Goal: Check status: Check status

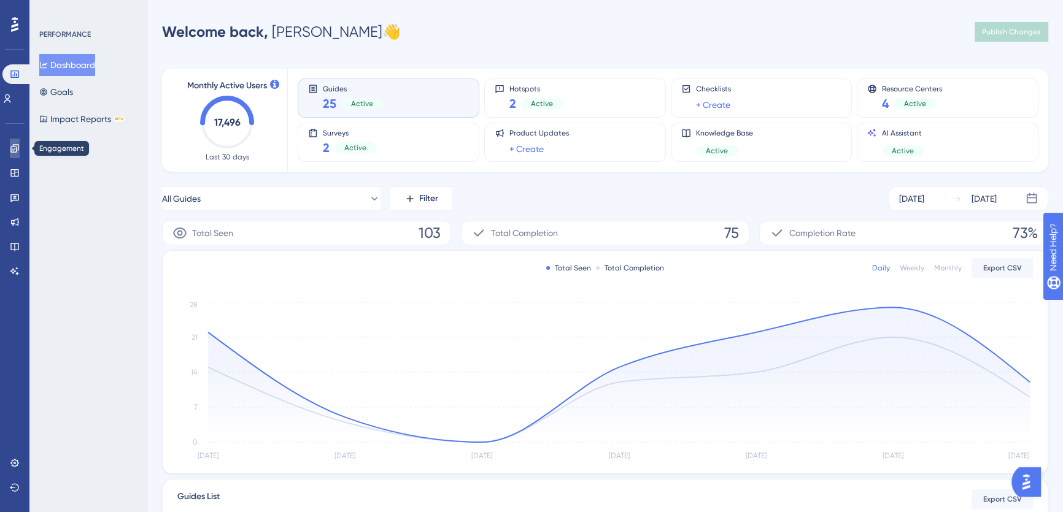
click at [17, 153] on link at bounding box center [15, 149] width 10 height 20
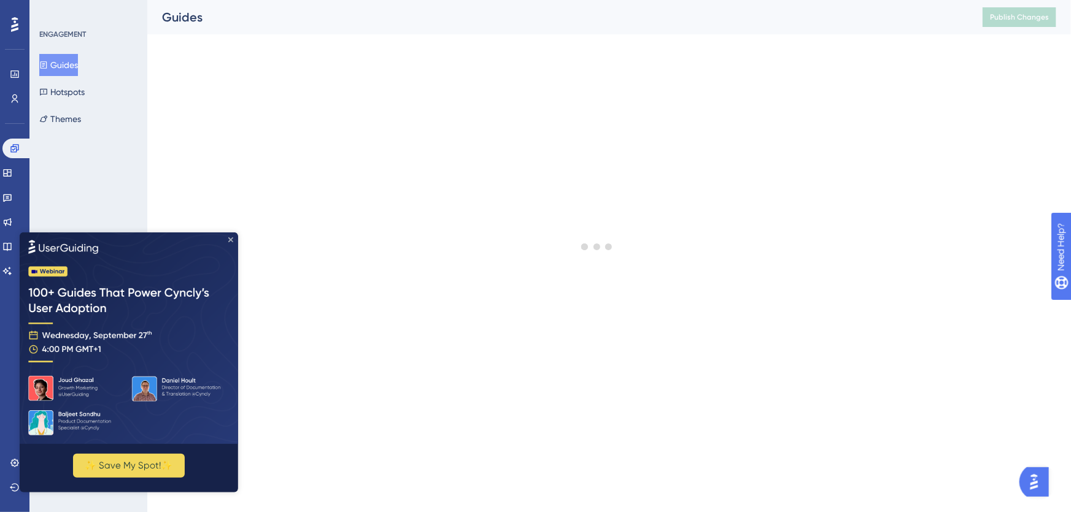
click at [228, 239] on icon "Close Preview" at bounding box center [230, 239] width 5 height 5
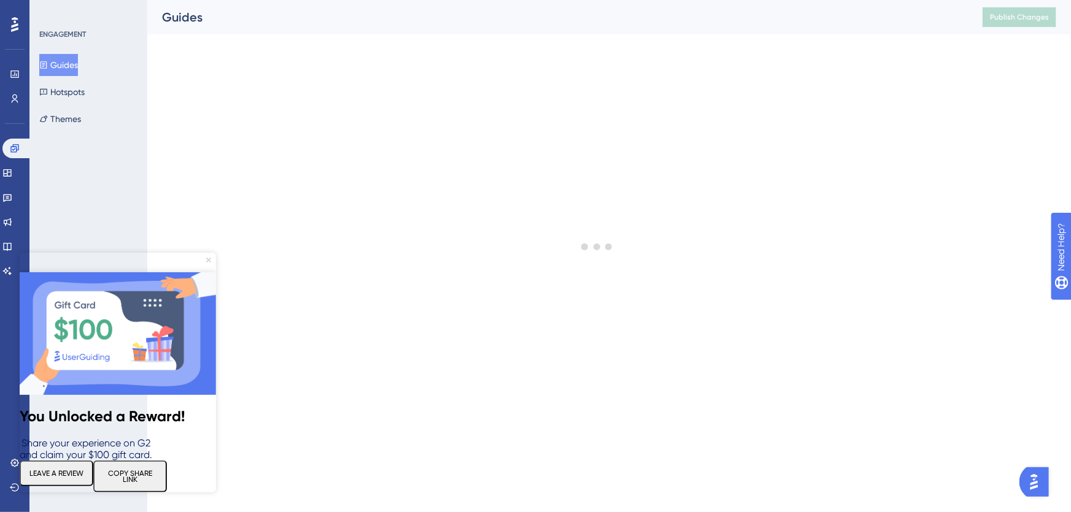
click at [209, 259] on icon "Close Preview" at bounding box center [208, 260] width 5 height 5
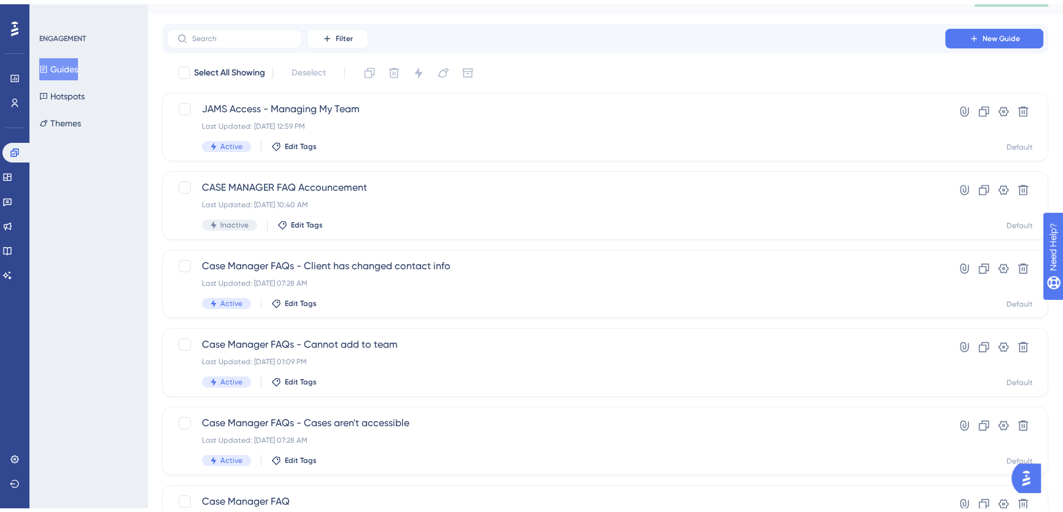
scroll to position [439, 0]
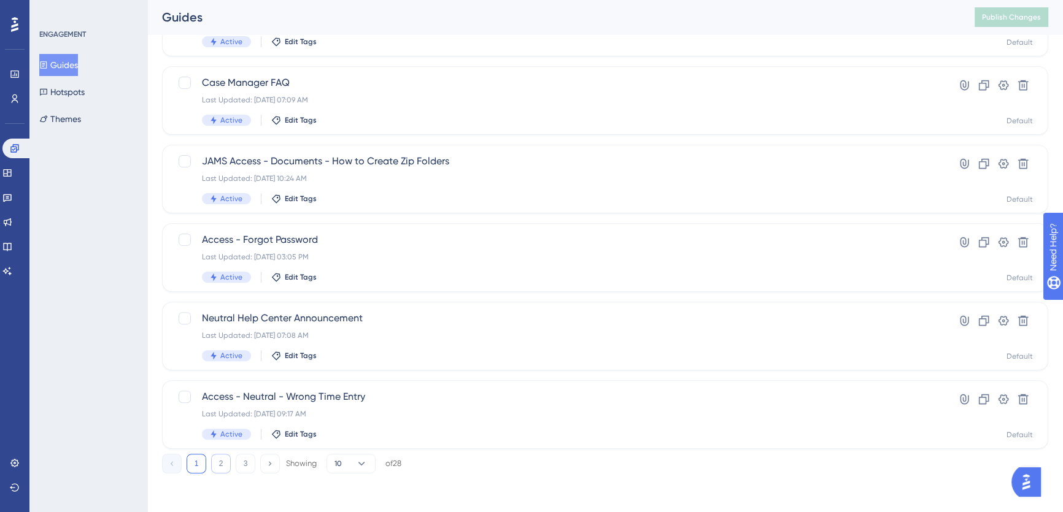
click at [224, 461] on button "2" at bounding box center [221, 464] width 20 height 20
click at [197, 466] on button "1" at bounding box center [196, 464] width 20 height 20
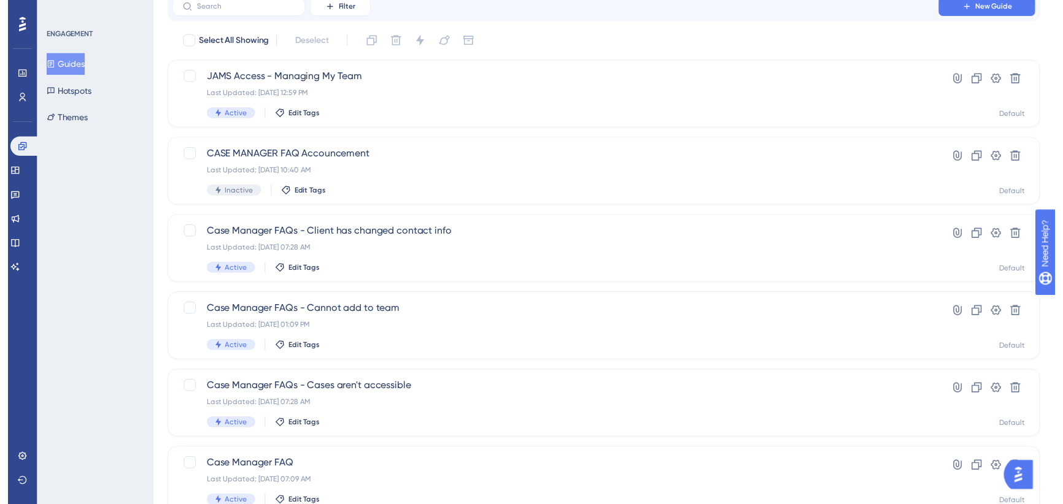
scroll to position [0, 0]
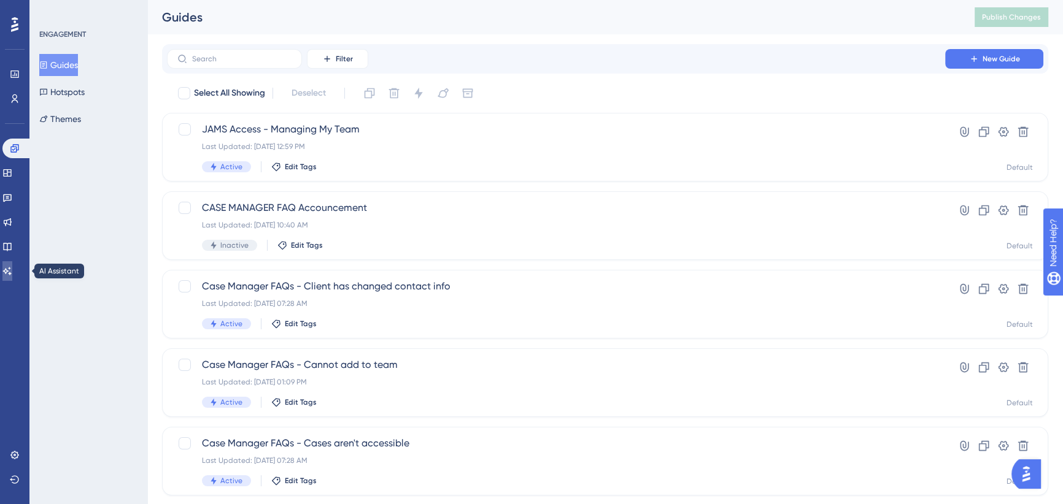
click at [12, 273] on icon at bounding box center [7, 271] width 10 height 10
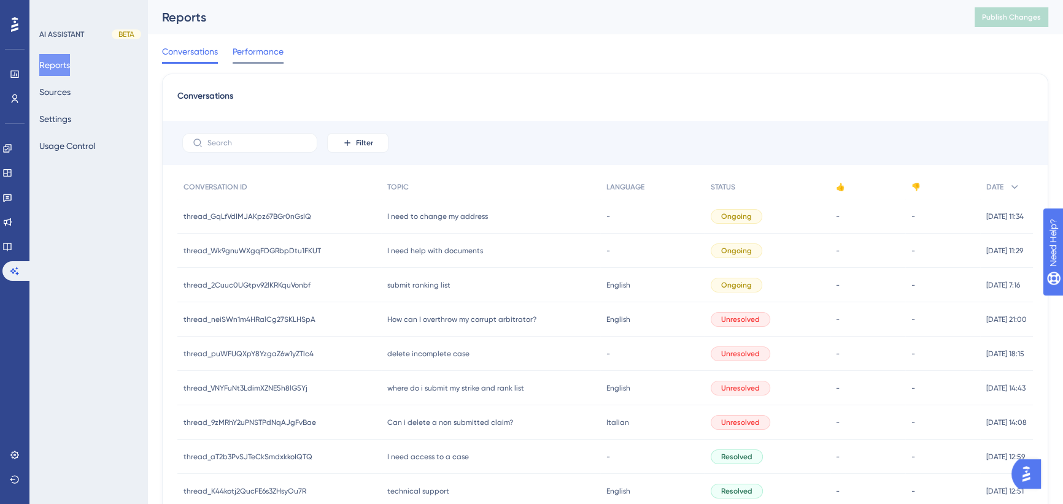
click at [267, 49] on span "Performance" at bounding box center [258, 51] width 51 height 15
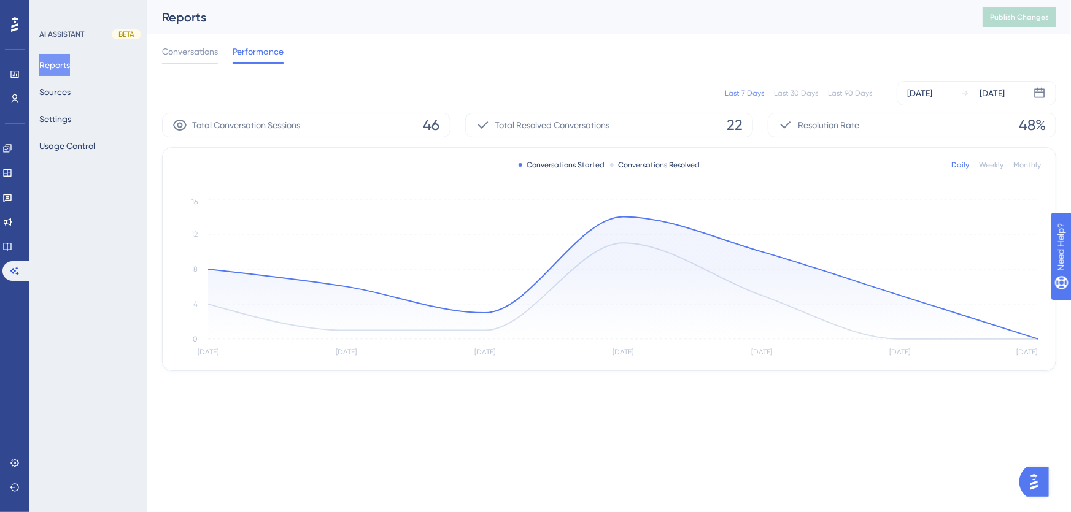
drag, startPoint x: 850, startPoint y: 83, endPoint x: 854, endPoint y: 93, distance: 11.1
click at [852, 88] on div "Last 7 Days Last 30 Days Last 90 Days [DATE] [DATE]" at bounding box center [609, 93] width 894 height 25
click at [932, 98] on div "[DATE]" at bounding box center [919, 93] width 25 height 15
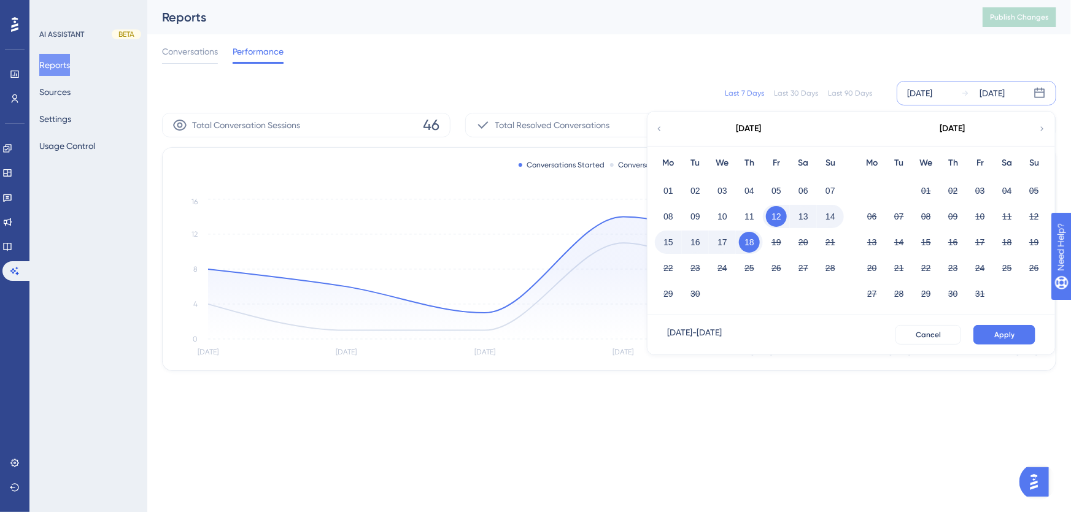
click at [659, 127] on icon at bounding box center [659, 128] width 9 height 11
click at [698, 191] on button "01" at bounding box center [695, 190] width 21 height 21
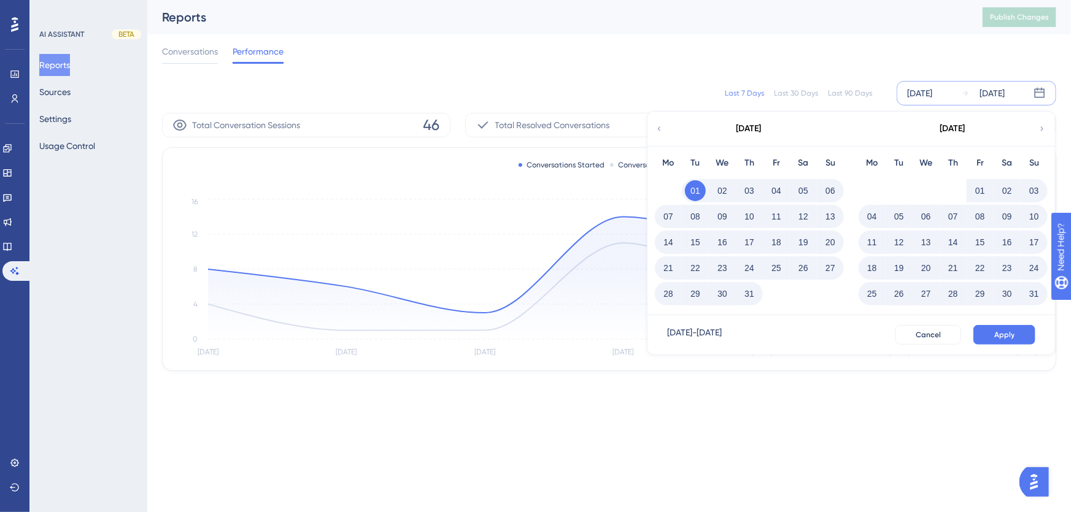
click at [1040, 128] on icon at bounding box center [1041, 128] width 9 height 11
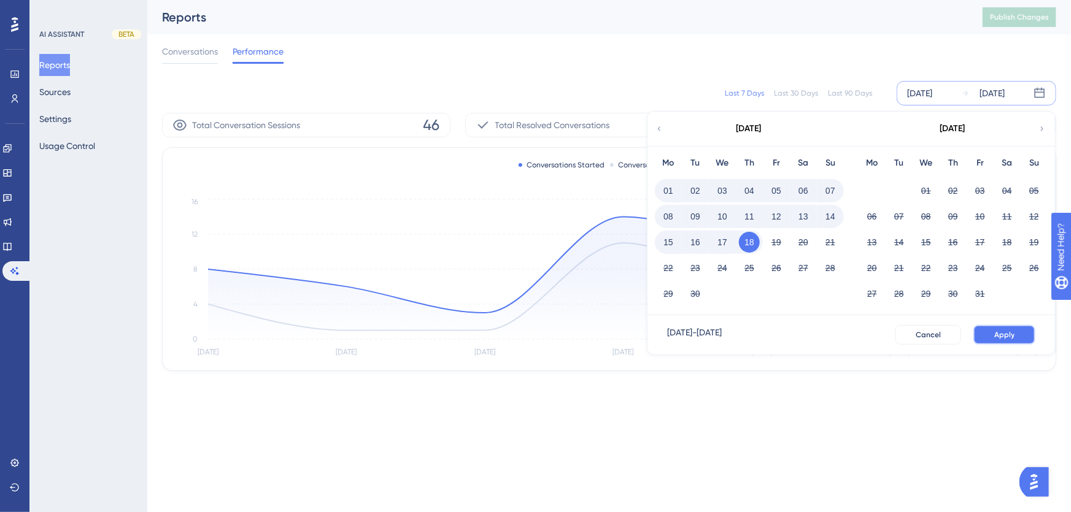
click at [1013, 336] on span "Apply" at bounding box center [1004, 335] width 20 height 10
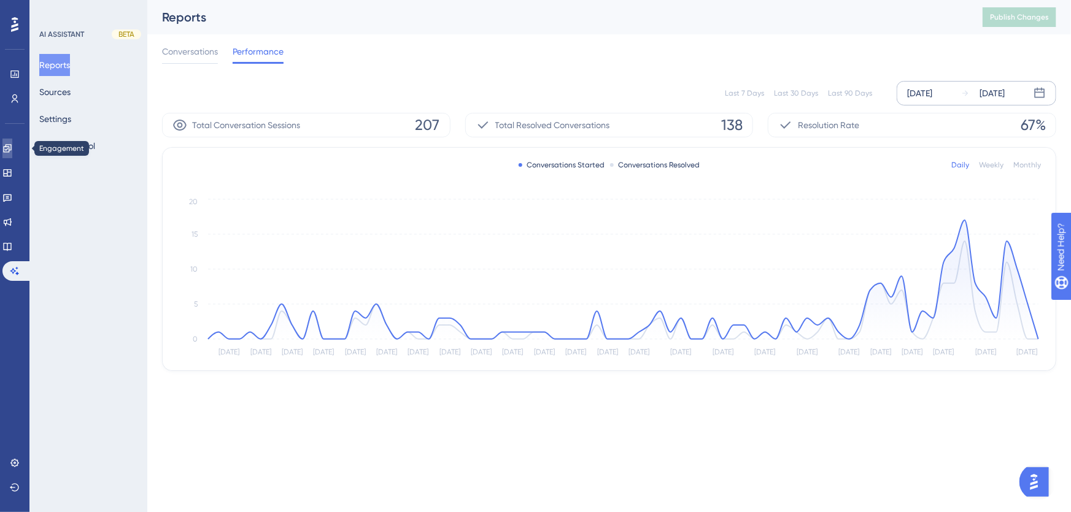
click at [12, 148] on icon at bounding box center [7, 149] width 10 height 10
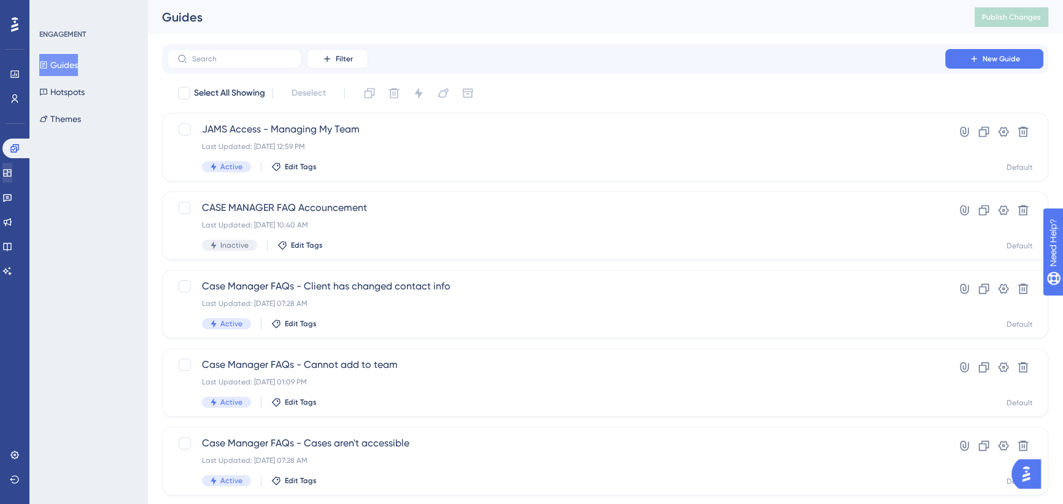
click at [6, 167] on div "Widgets" at bounding box center [14, 173] width 25 height 20
click at [10, 171] on icon at bounding box center [7, 173] width 10 height 10
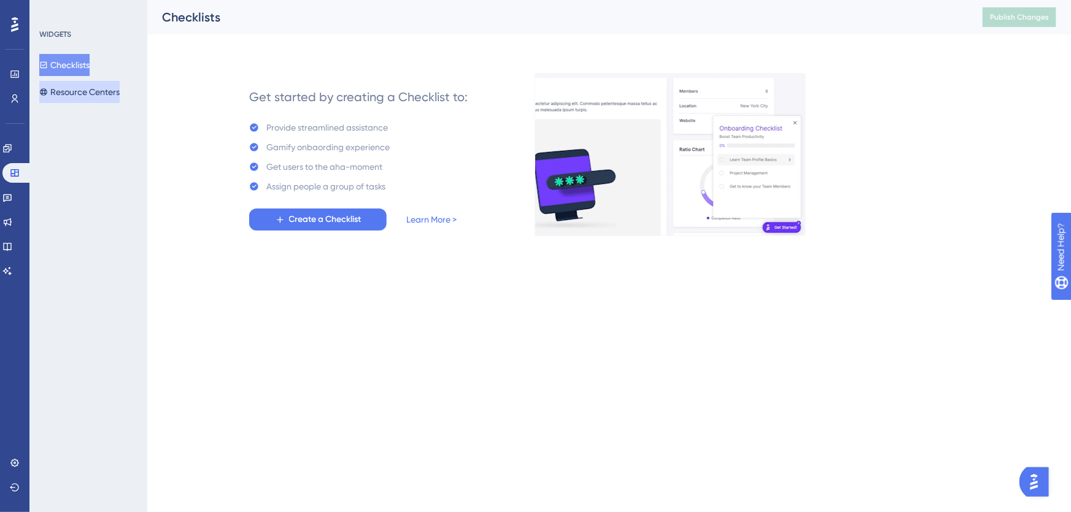
click at [96, 92] on button "Resource Centers" at bounding box center [79, 92] width 80 height 22
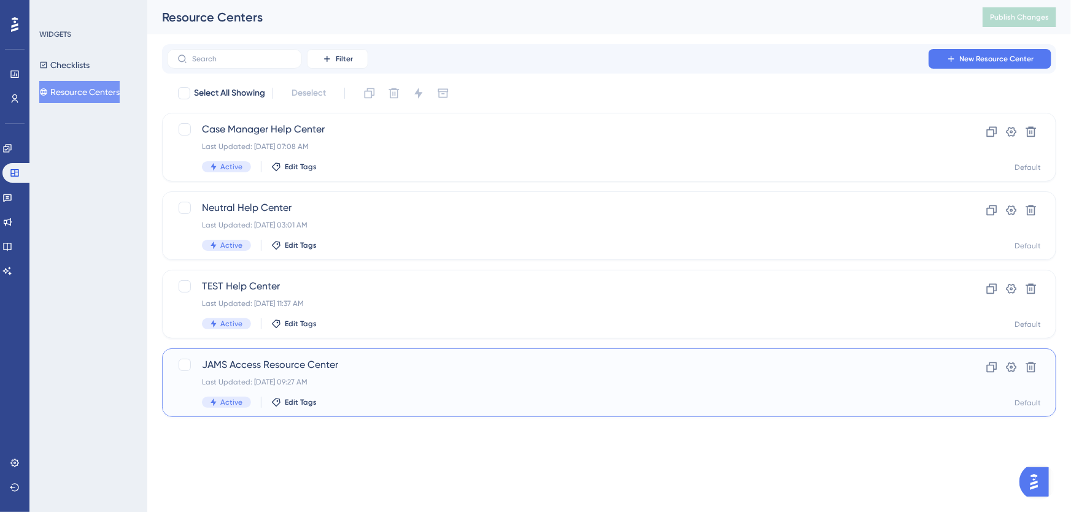
click at [341, 371] on span "JAMS Access Resource Center" at bounding box center [560, 365] width 716 height 15
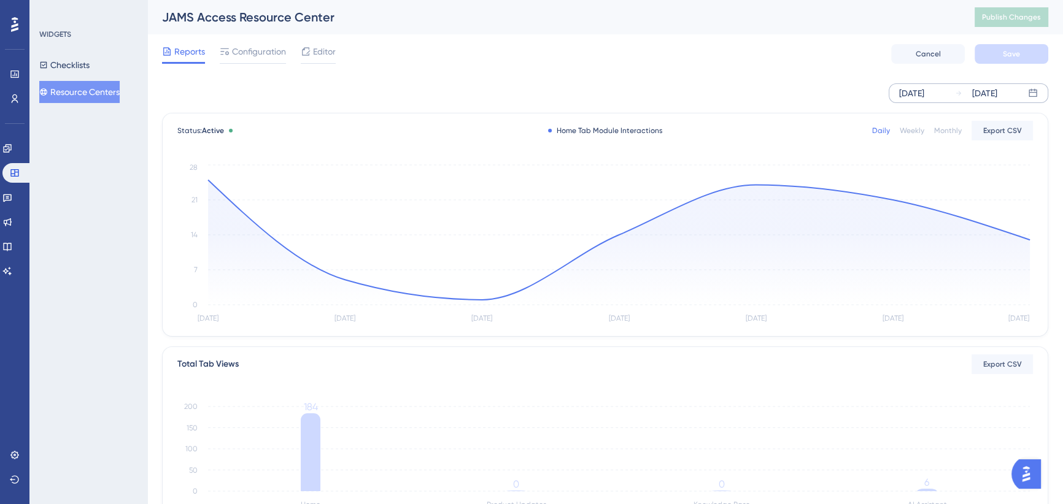
click at [919, 94] on div "[DATE]" at bounding box center [911, 93] width 25 height 15
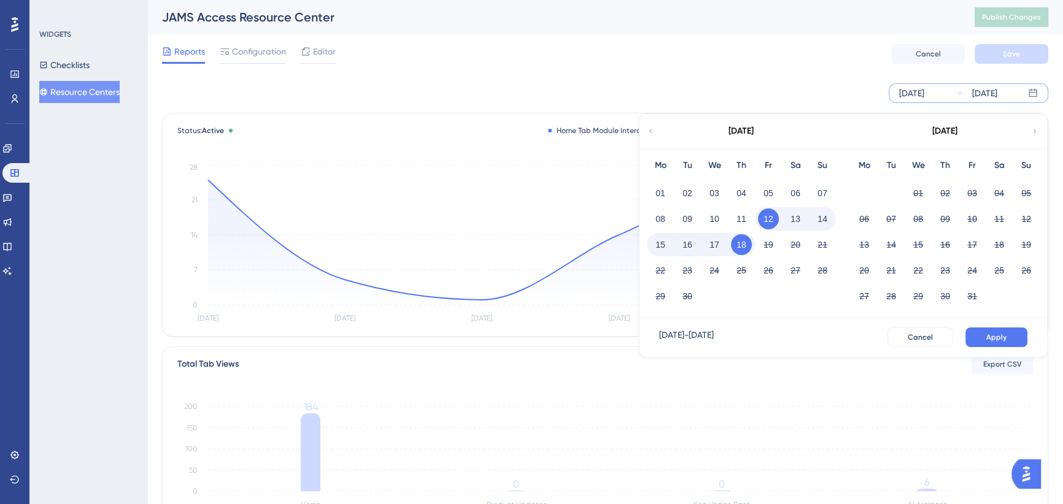
click at [650, 129] on icon at bounding box center [650, 131] width 7 height 11
click at [682, 192] on button "01" at bounding box center [687, 193] width 21 height 21
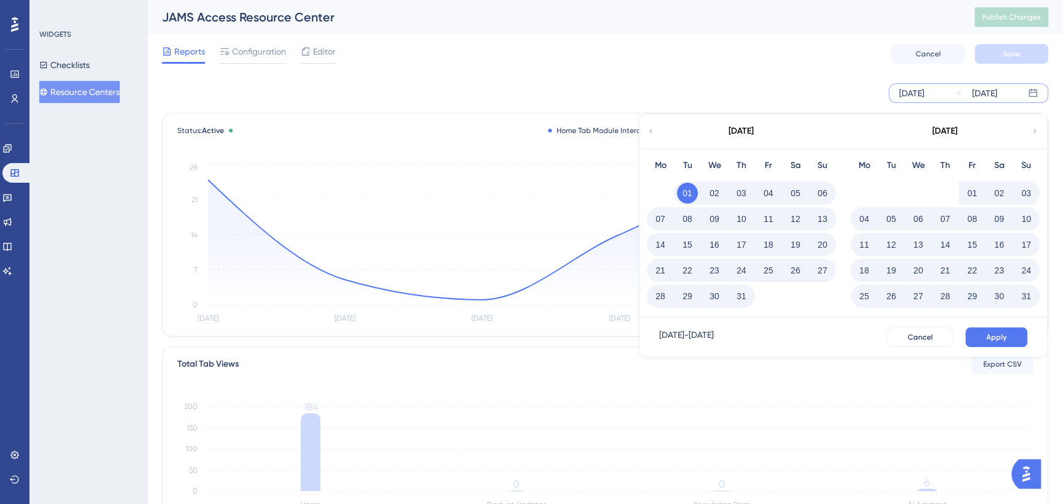
click at [1037, 131] on icon at bounding box center [1034, 131] width 7 height 11
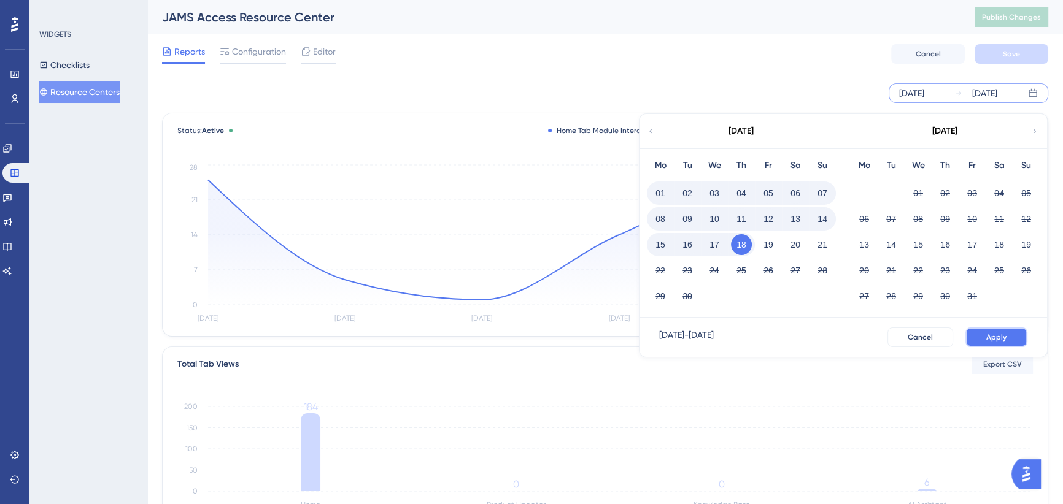
click at [1000, 339] on span "Apply" at bounding box center [996, 338] width 20 height 10
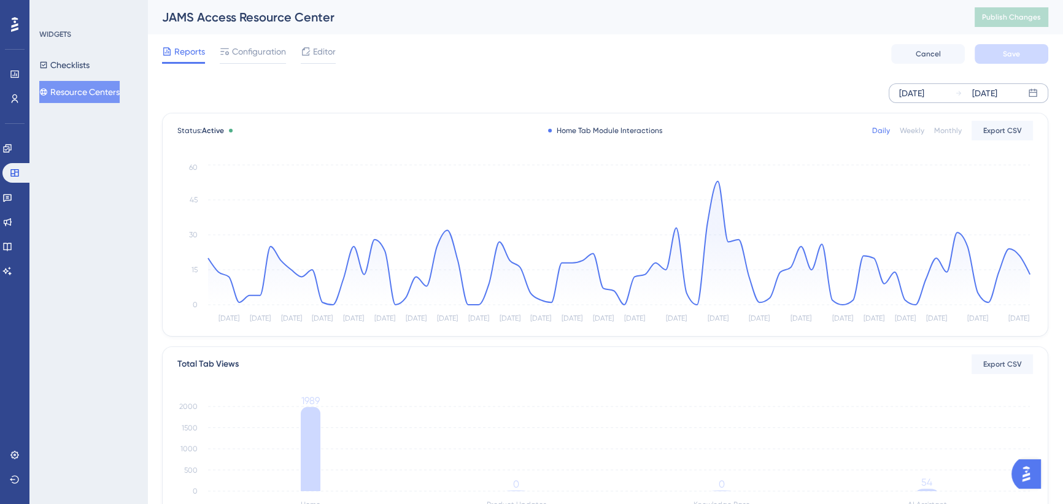
click at [67, 87] on button "Resource Centers" at bounding box center [79, 92] width 80 height 22
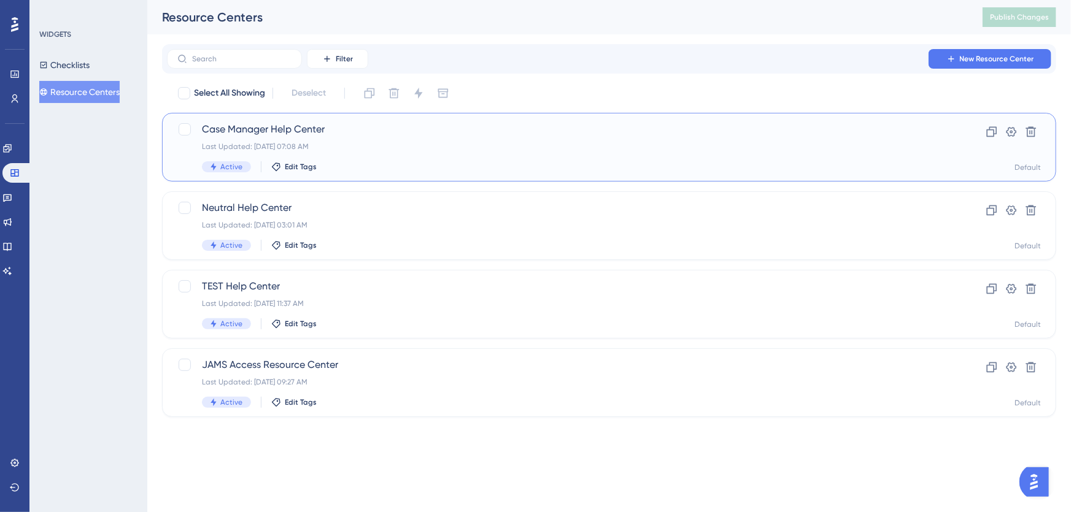
click at [279, 130] on span "Case Manager Help Center" at bounding box center [560, 129] width 716 height 15
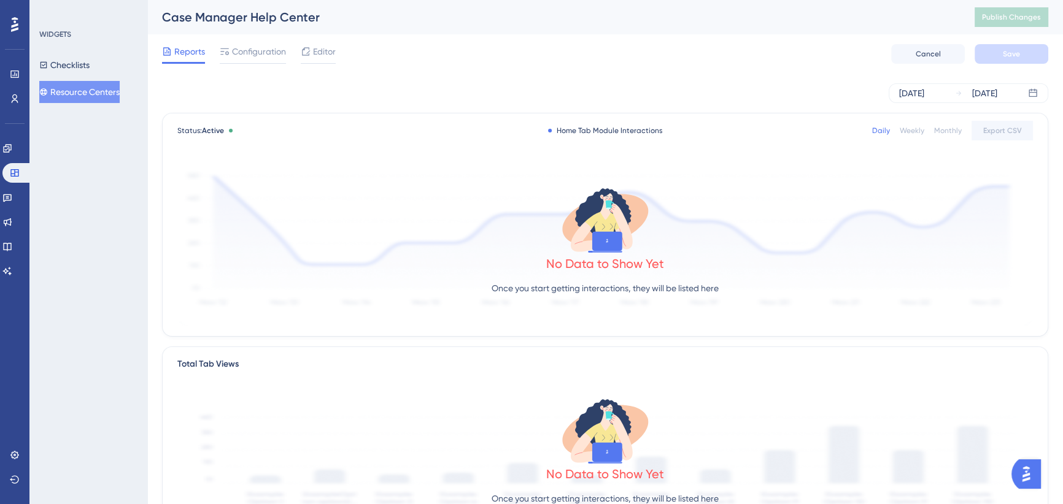
click at [77, 91] on button "Resource Centers" at bounding box center [79, 92] width 80 height 22
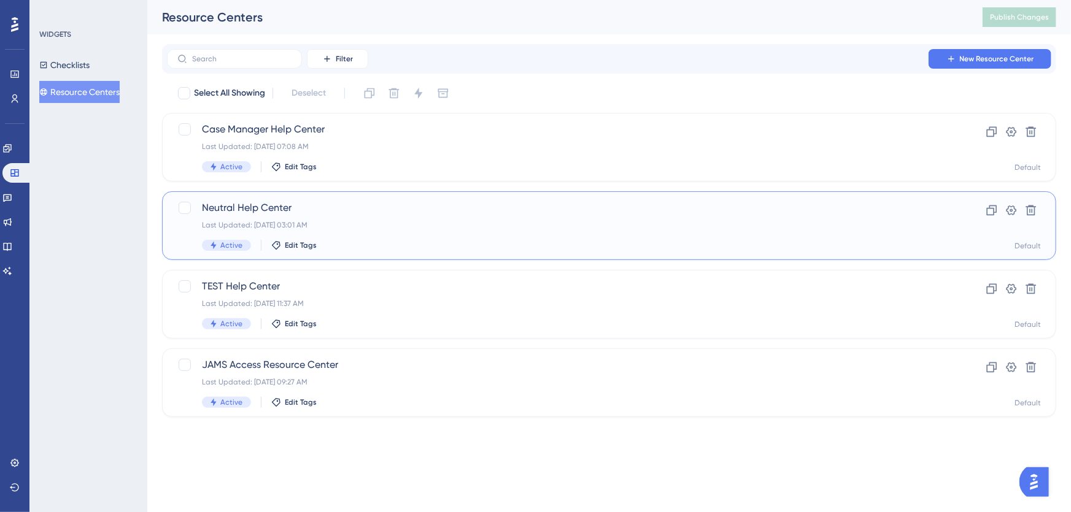
click at [252, 210] on span "Neutral Help Center" at bounding box center [560, 208] width 716 height 15
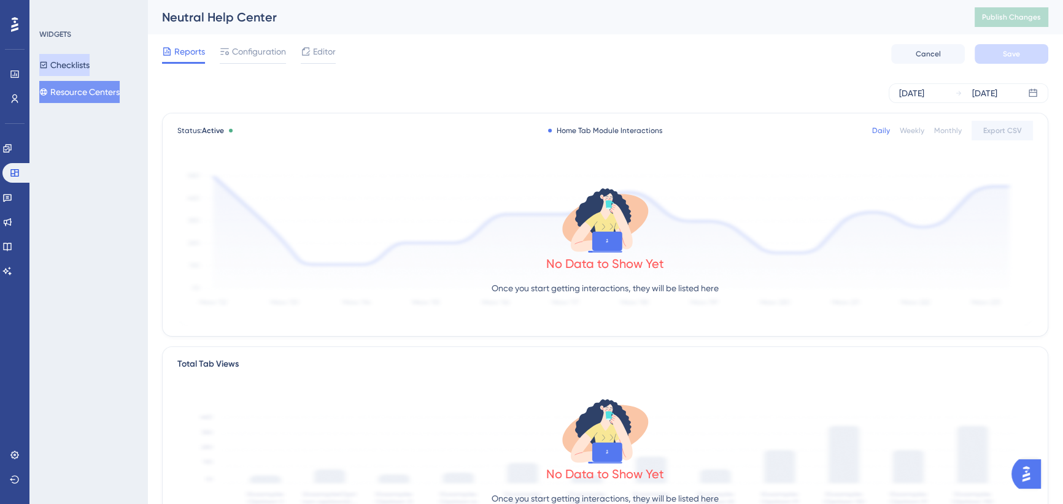
click at [77, 66] on button "Checklists" at bounding box center [64, 65] width 50 height 22
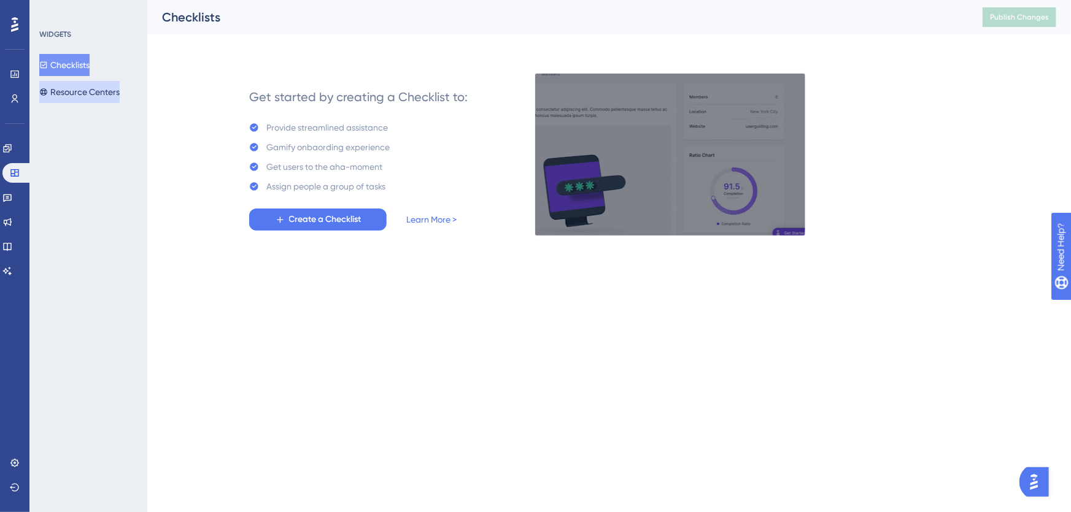
click at [77, 97] on button "Resource Centers" at bounding box center [79, 92] width 80 height 22
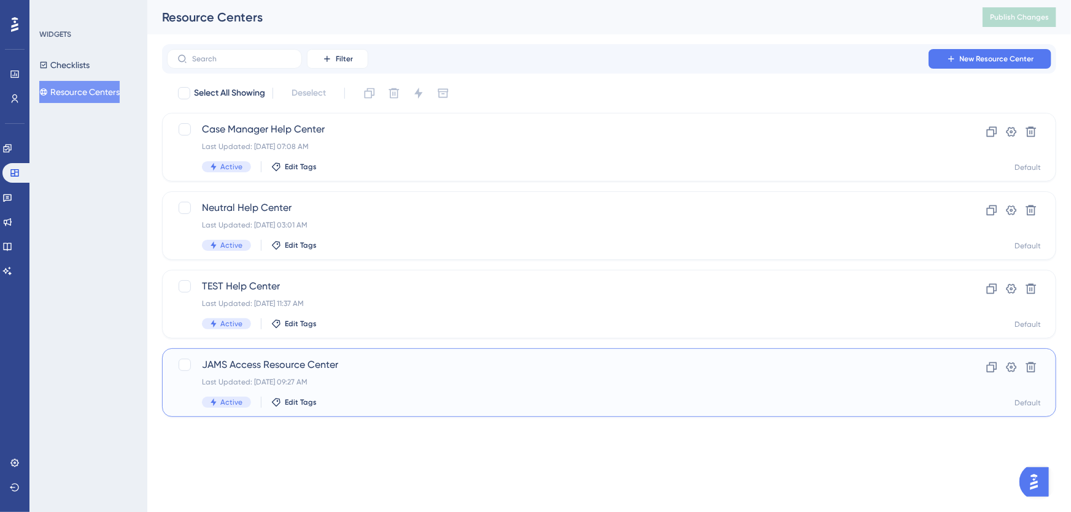
click at [288, 367] on span "JAMS Access Resource Center" at bounding box center [560, 365] width 716 height 15
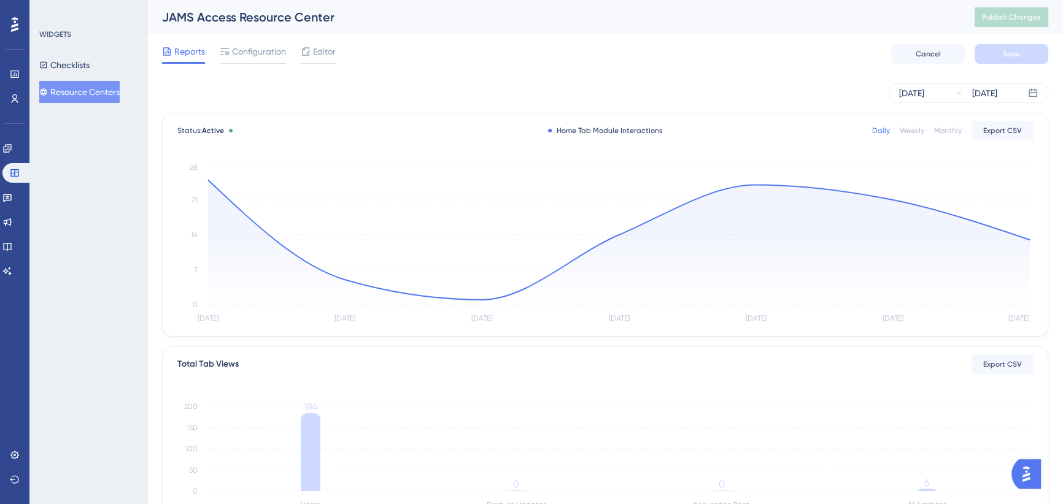
click at [92, 95] on button "Resource Centers" at bounding box center [79, 92] width 80 height 22
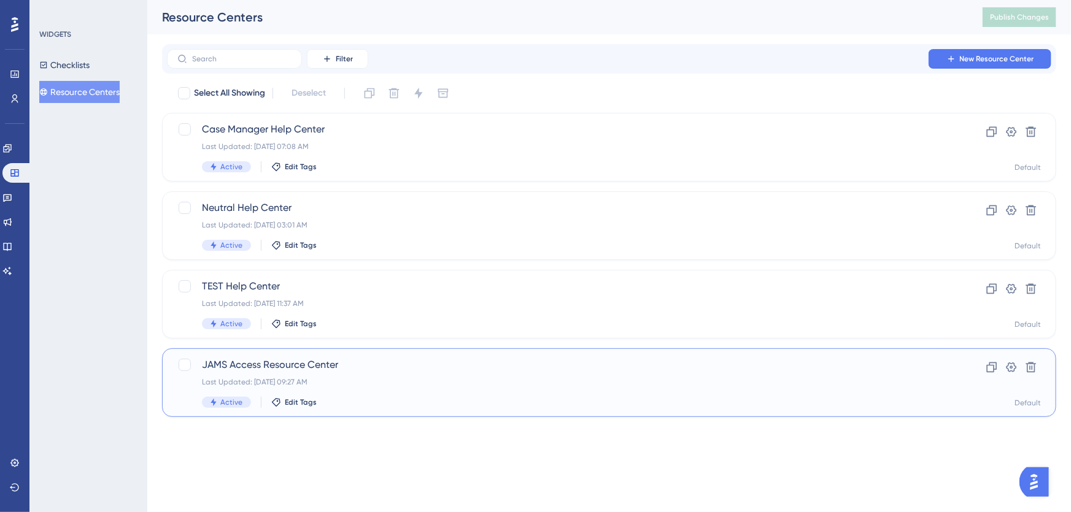
click at [339, 371] on span "JAMS Access Resource Center" at bounding box center [560, 365] width 716 height 15
